Goal: Transaction & Acquisition: Subscribe to service/newsletter

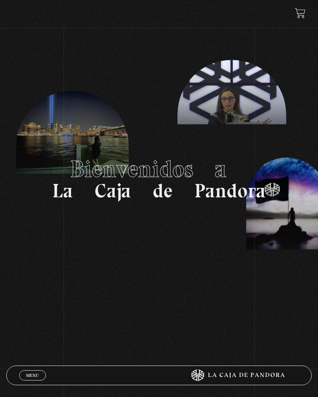
click at [29, 379] on link "Menu Cerrar" at bounding box center [32, 375] width 27 height 10
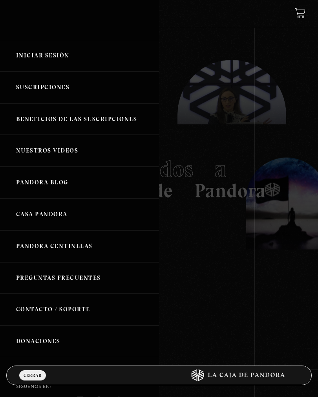
click at [24, 52] on link "Iniciar Sesión" at bounding box center [79, 56] width 159 height 32
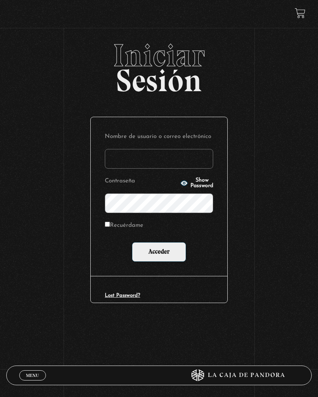
type input "ashlimari39@gmail.com"
click at [159, 252] on input "Acceder" at bounding box center [159, 252] width 54 height 20
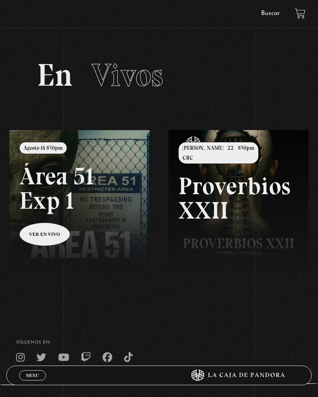
click at [43, 229] on link at bounding box center [168, 328] width 318 height 397
